Goal: Use online tool/utility: Use online tool/utility

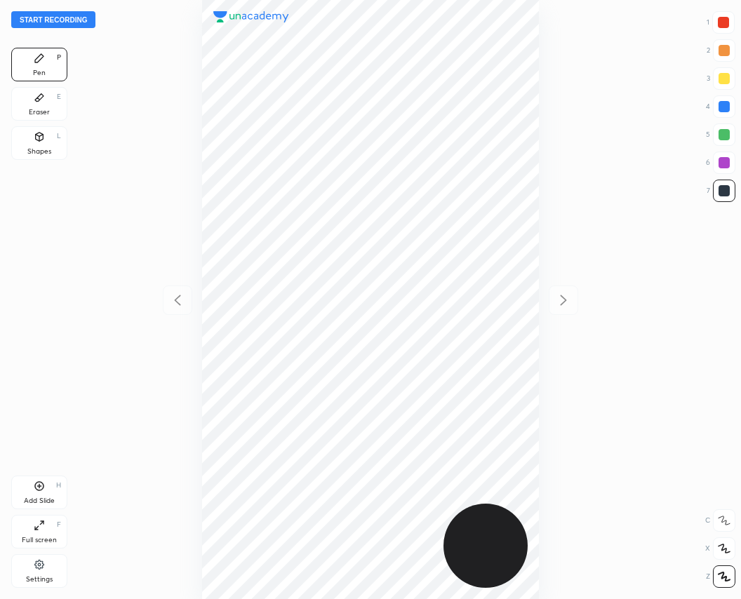
scroll to position [599, 516]
click at [41, 17] on button "Start recording" at bounding box center [53, 19] width 84 height 17
click at [721, 20] on div at bounding box center [723, 22] width 11 height 11
click at [726, 107] on div at bounding box center [724, 106] width 11 height 11
click at [726, 135] on div at bounding box center [724, 134] width 11 height 11
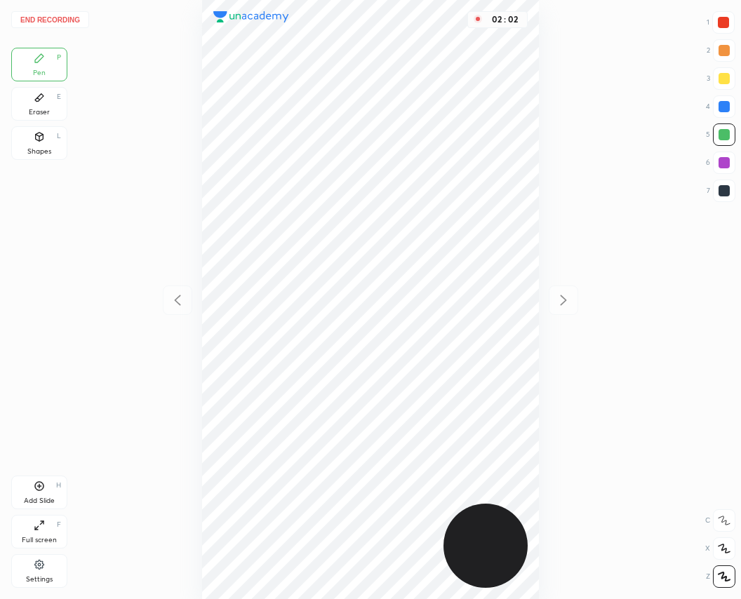
click at [41, 105] on div "Eraser E" at bounding box center [39, 104] width 56 height 34
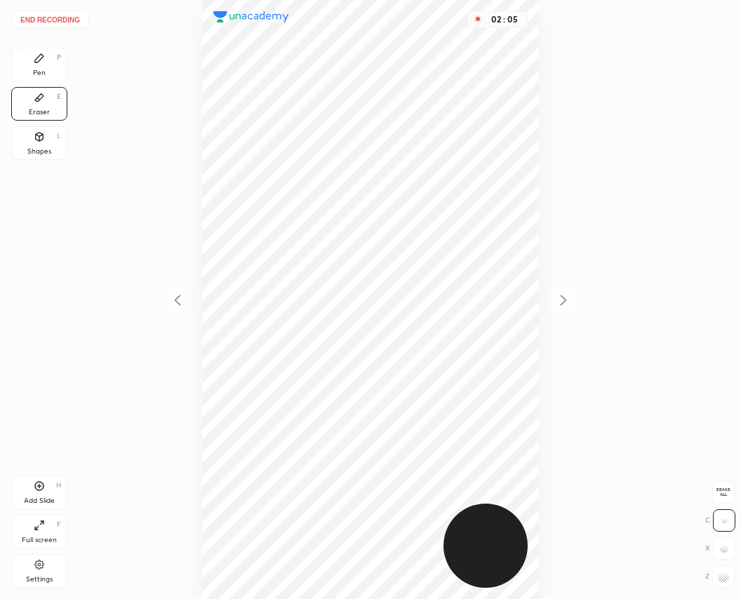
click at [45, 70] on div "Pen" at bounding box center [39, 72] width 13 height 7
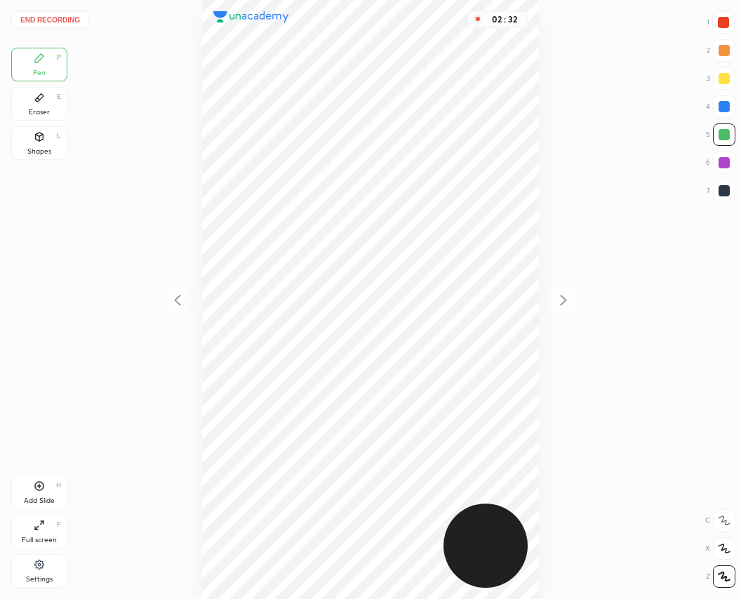
click at [725, 192] on div at bounding box center [724, 190] width 11 height 11
click at [35, 490] on icon at bounding box center [39, 486] width 11 height 11
click at [719, 18] on div at bounding box center [723, 22] width 11 height 11
click at [727, 44] on div at bounding box center [724, 50] width 22 height 22
click at [724, 48] on div at bounding box center [724, 50] width 11 height 11
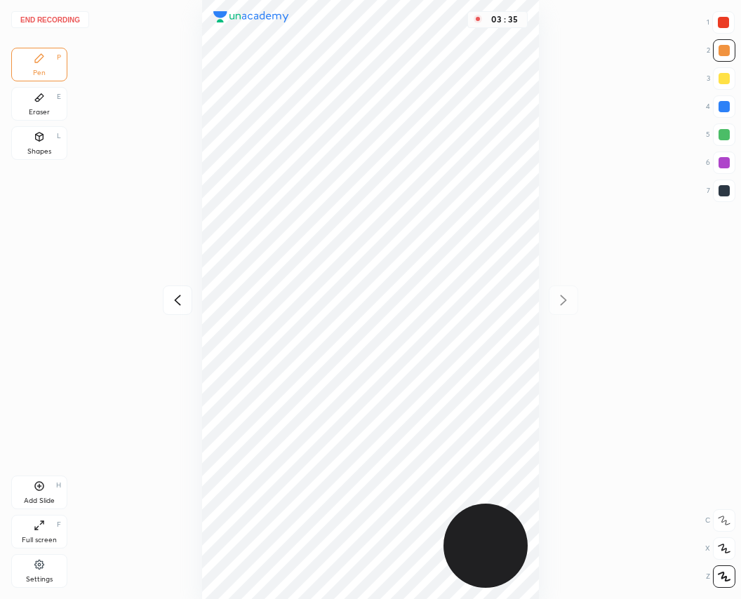
click at [36, 109] on div "Eraser" at bounding box center [39, 112] width 21 height 7
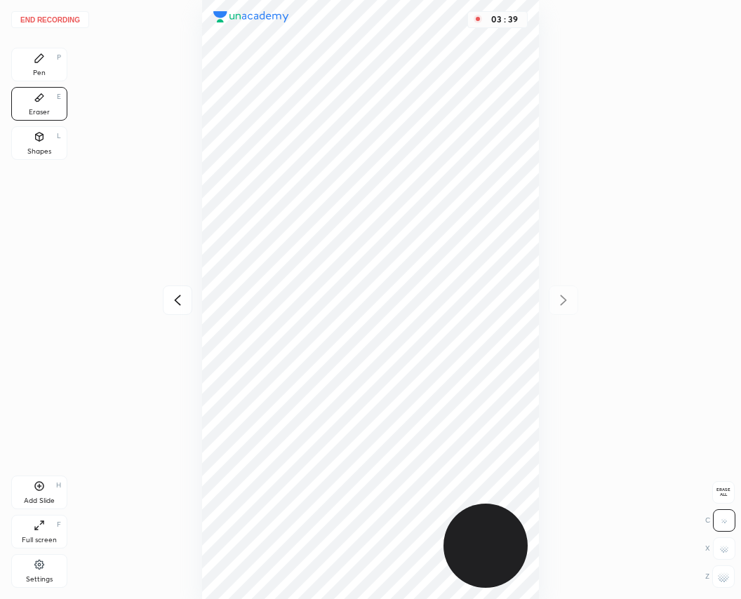
click at [37, 69] on div "Pen" at bounding box center [39, 72] width 13 height 7
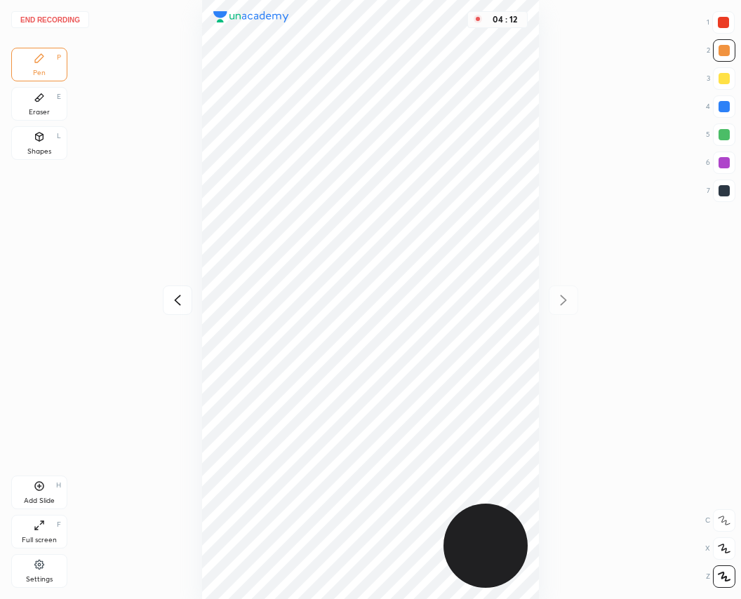
click at [172, 300] on icon at bounding box center [177, 300] width 17 height 17
click at [48, 24] on button "End recording" at bounding box center [50, 19] width 78 height 17
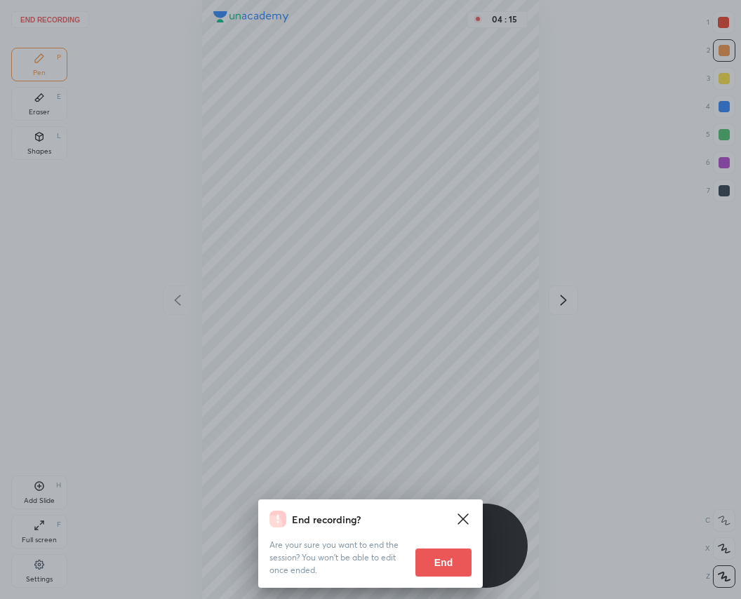
click at [447, 567] on button "End" at bounding box center [443, 563] width 56 height 28
